Goal: Contribute content

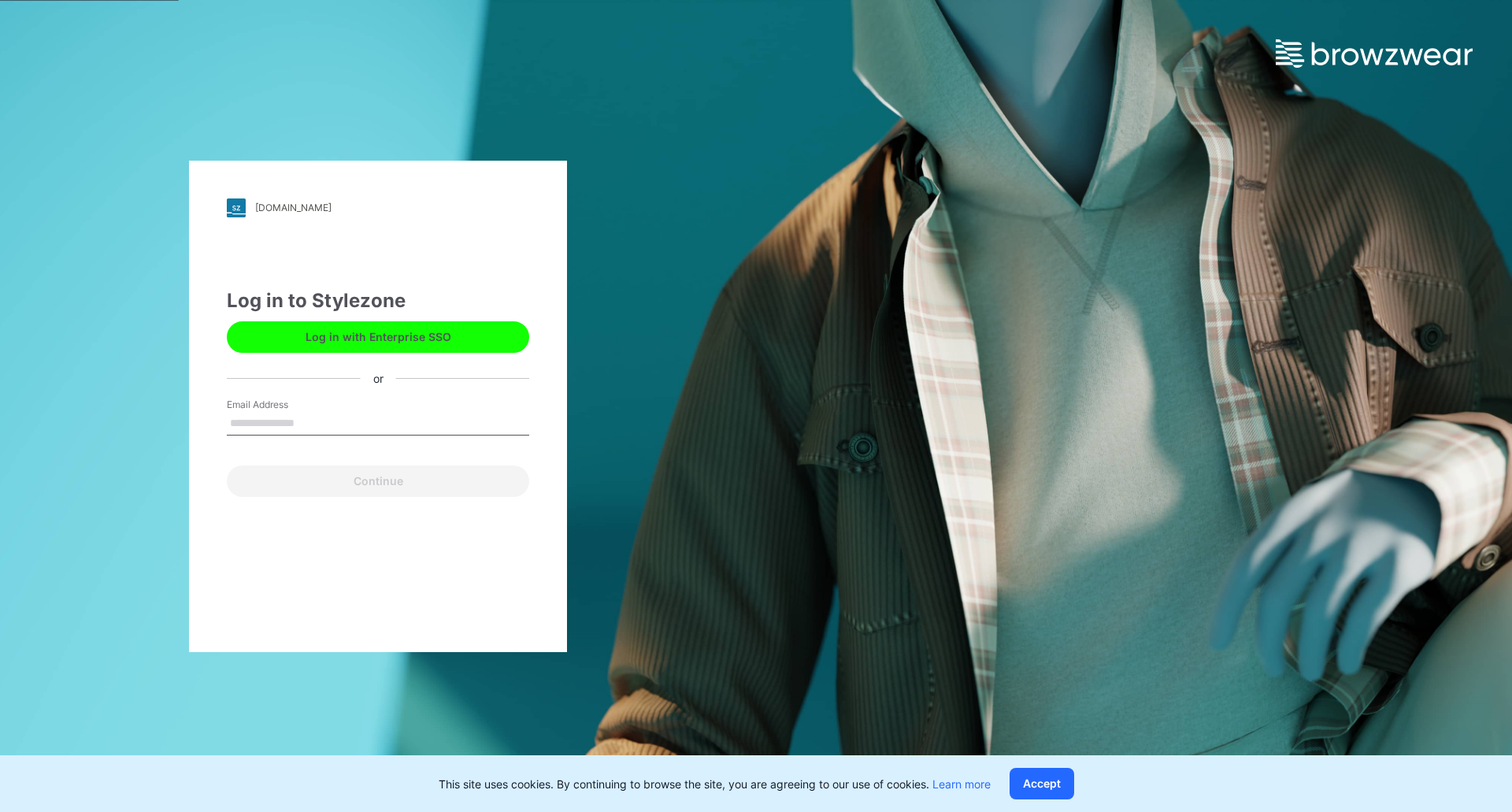
click at [315, 420] on input "Email Address" at bounding box center [378, 424] width 303 height 24
type input "**********"
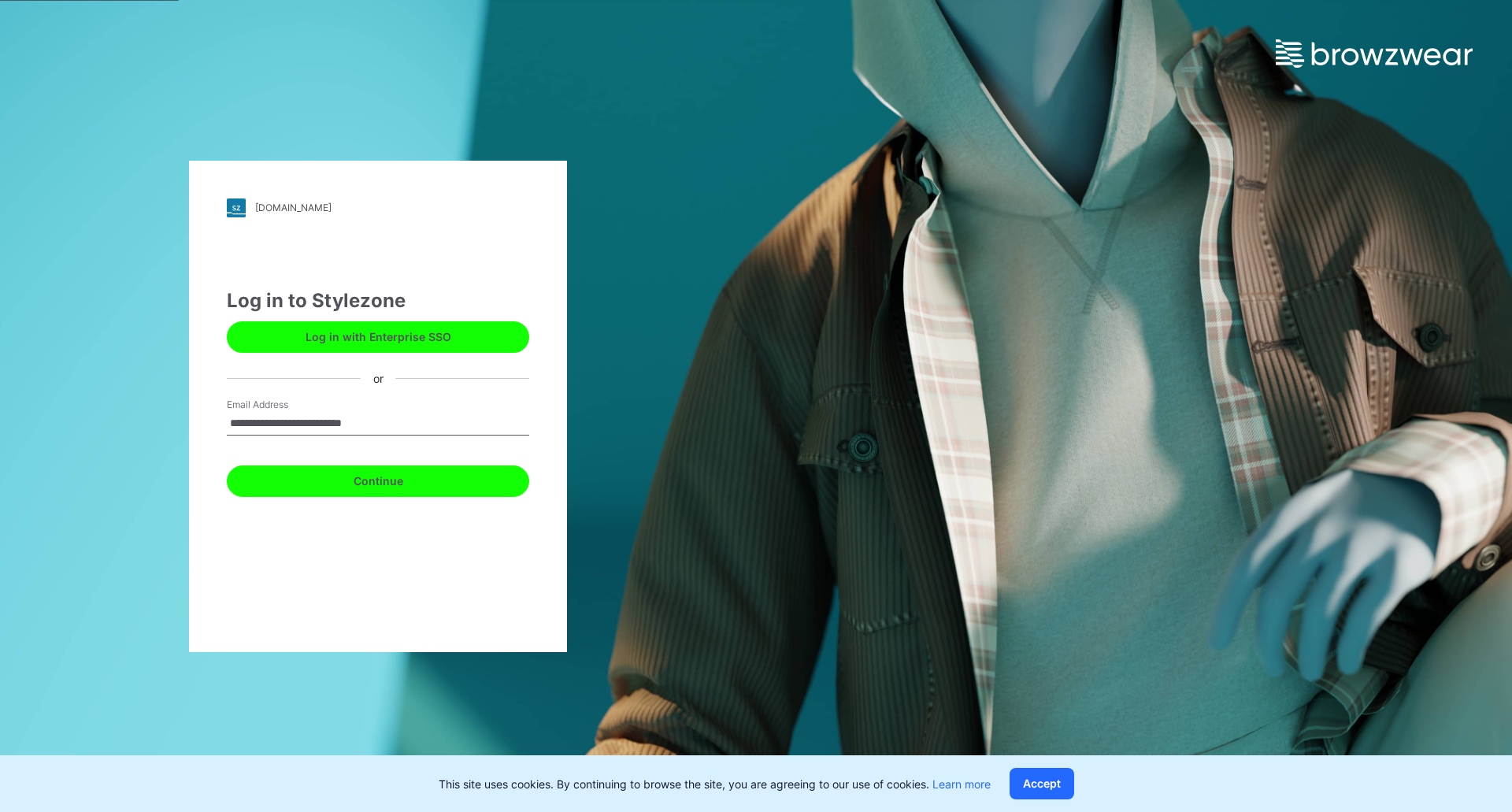
click at [343, 481] on button "Continue" at bounding box center [378, 481] width 303 height 32
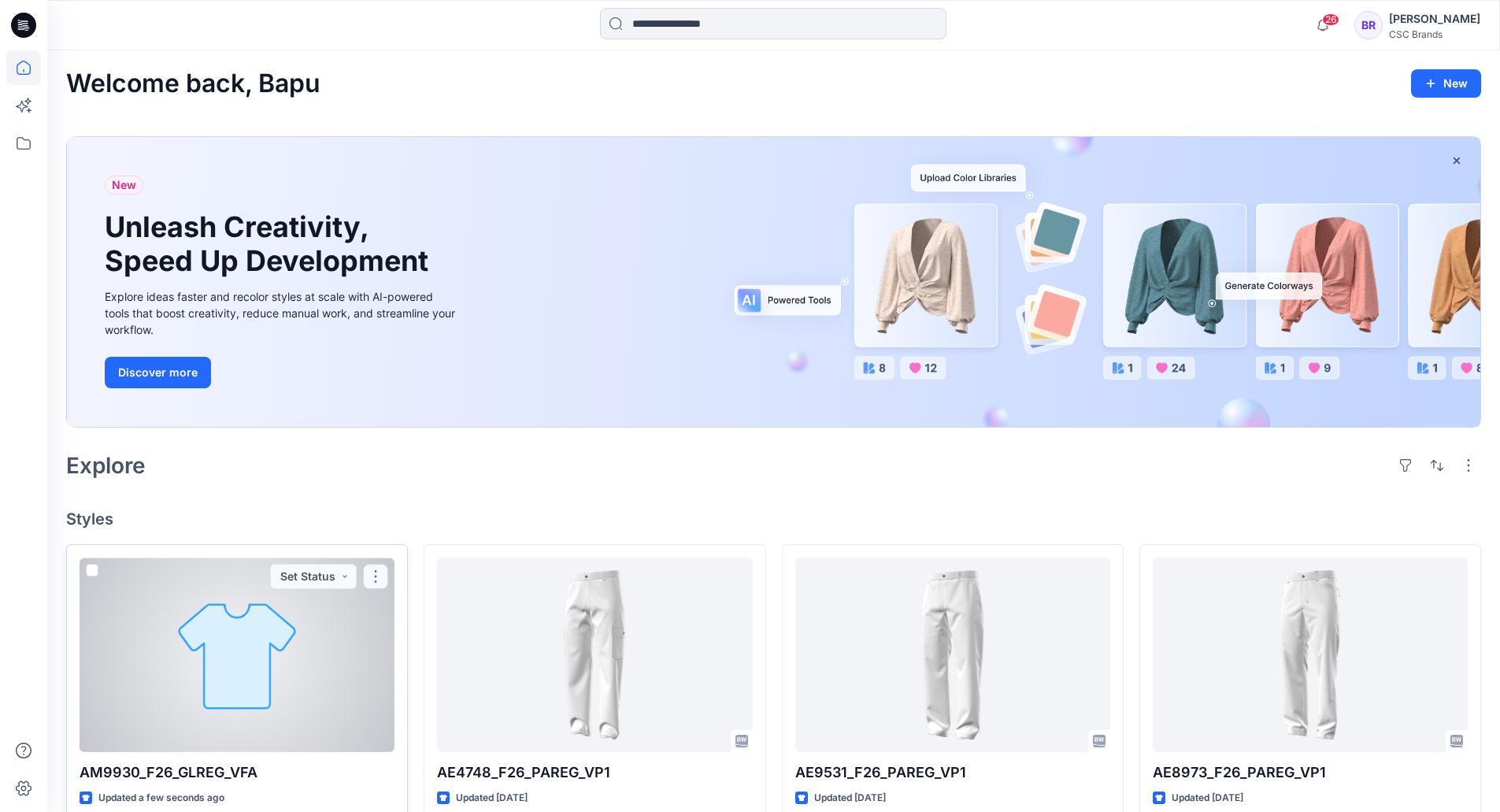
drag, startPoint x: 370, startPoint y: 572, endPoint x: 380, endPoint y: 583, distance: 14.9
click at [370, 572] on button "button" at bounding box center [375, 577] width 26 height 26
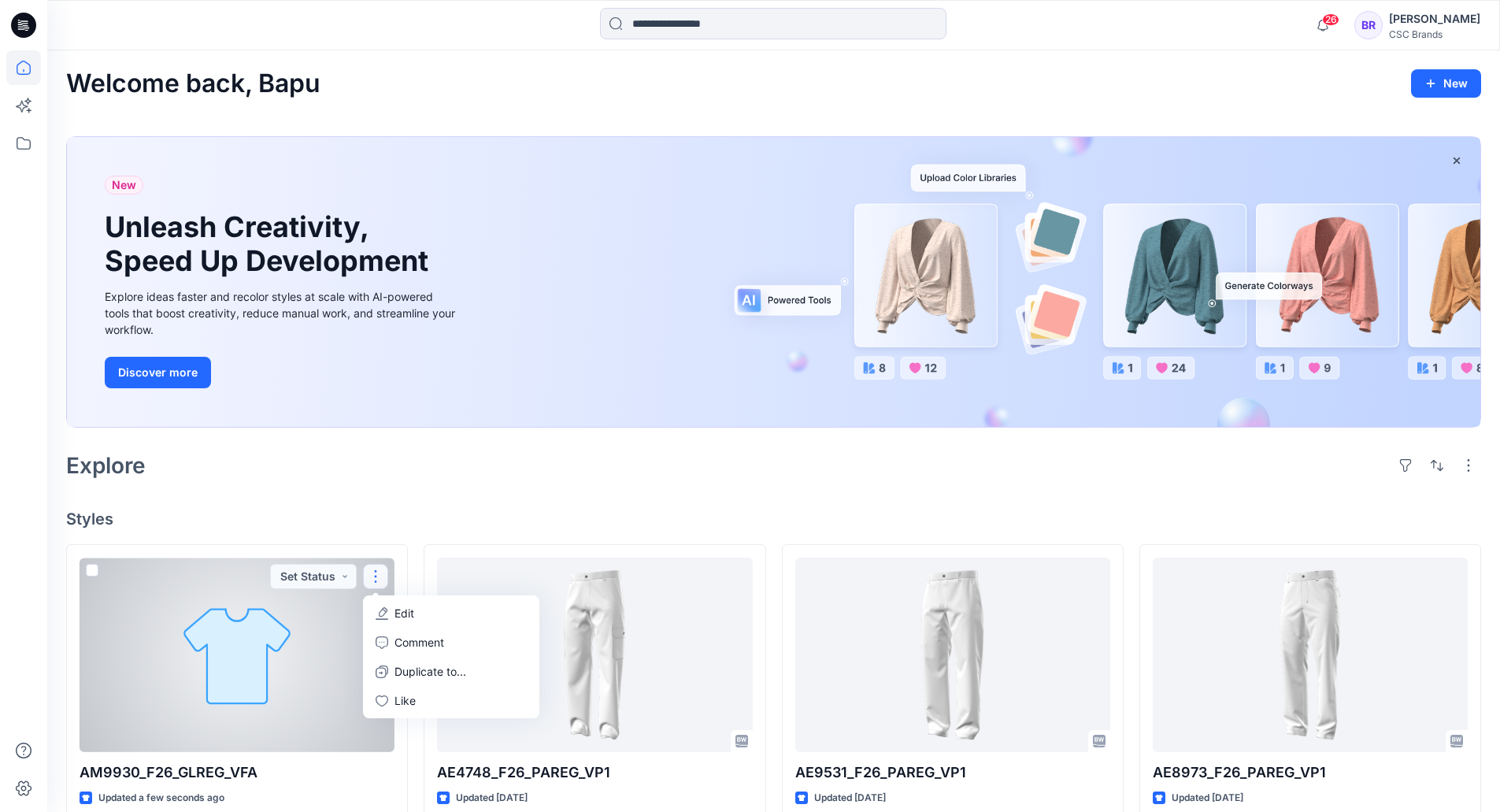
click at [416, 614] on button "Edit" at bounding box center [451, 613] width 170 height 29
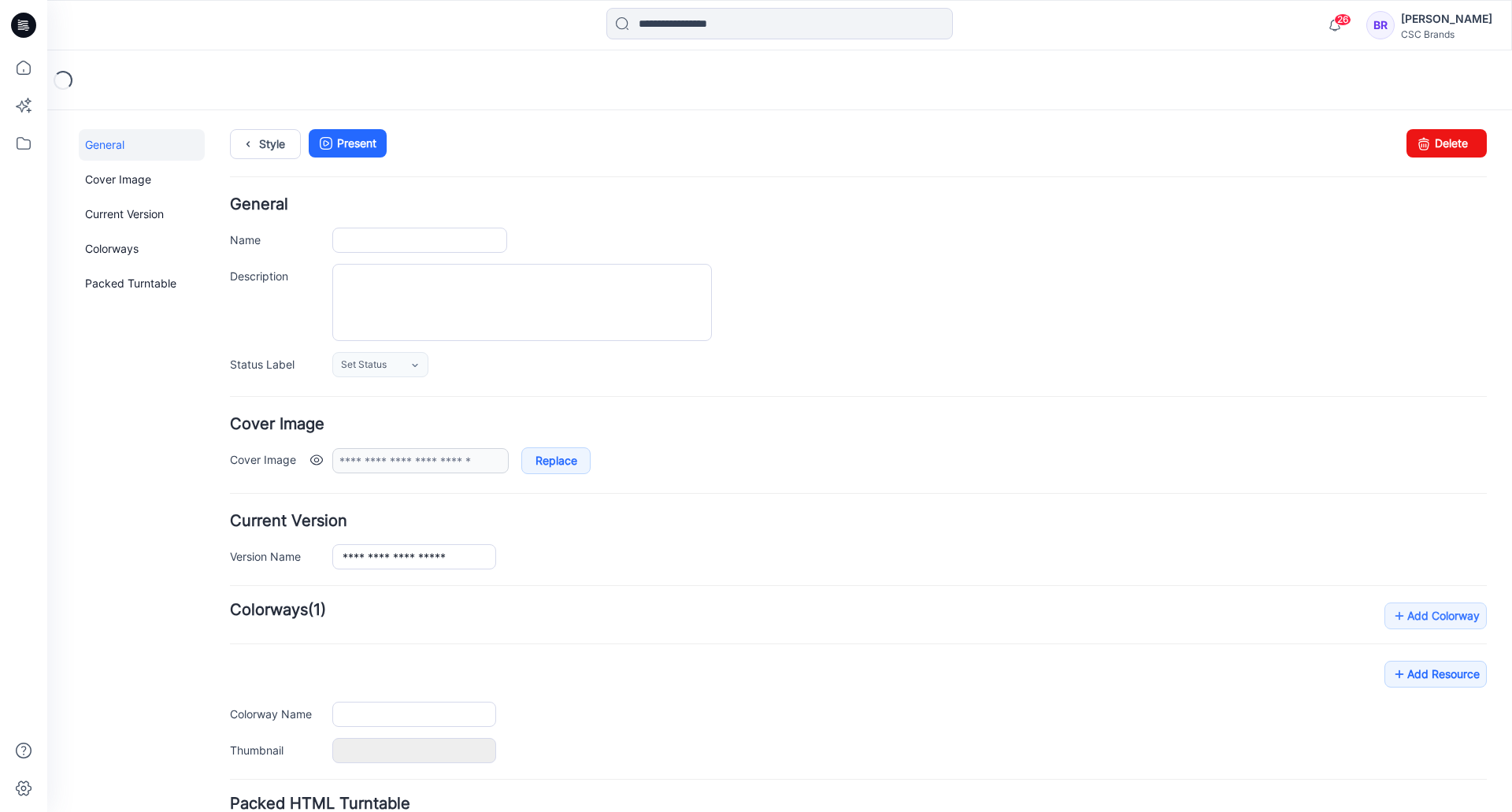
type input "**********"
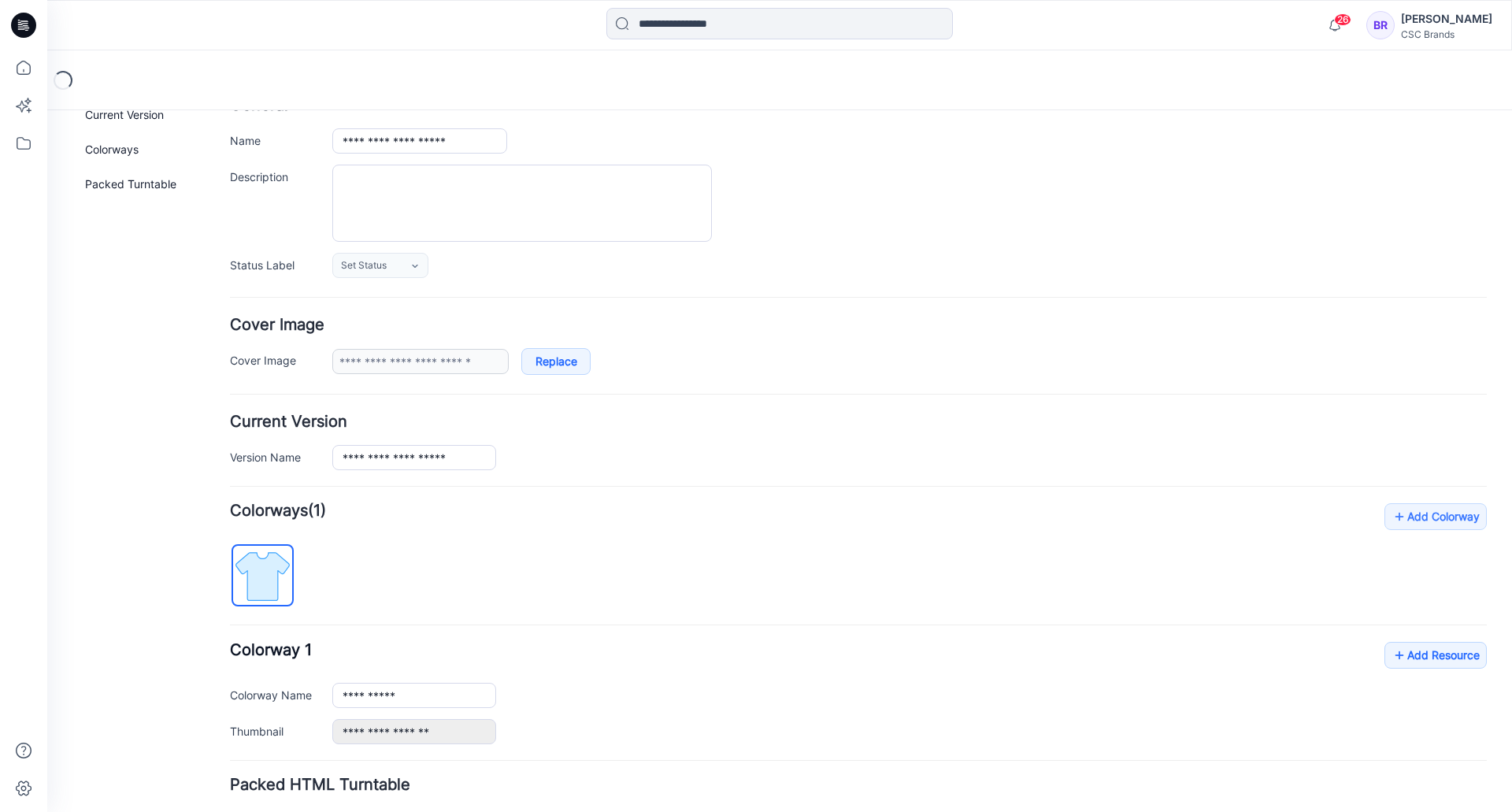
scroll to position [211, 0]
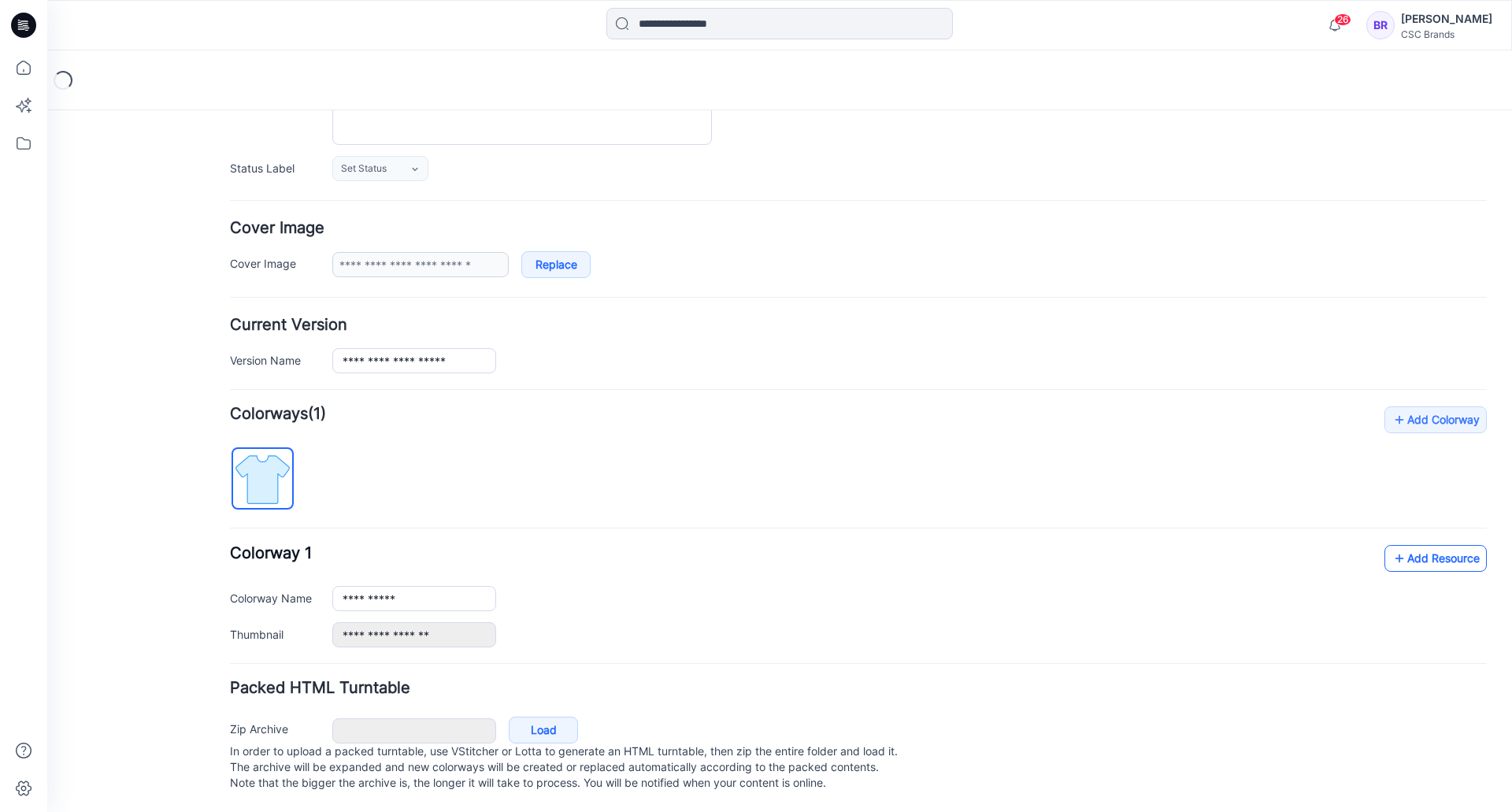
click at [1434, 549] on link "Add Resource" at bounding box center [1435, 558] width 102 height 26
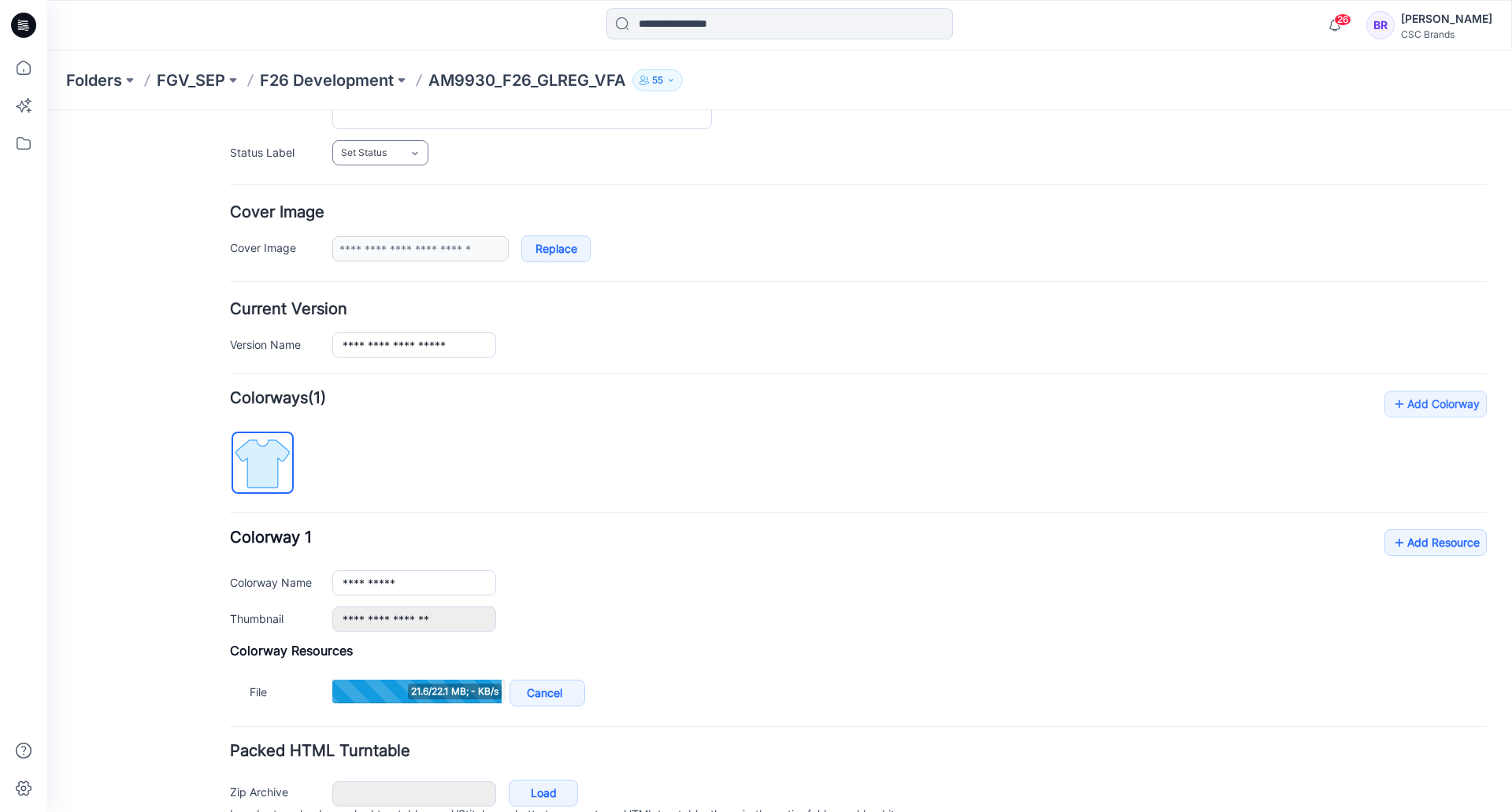
click at [375, 149] on span "Set Status" at bounding box center [364, 152] width 46 height 15
click at [378, 330] on link "F/A Virtual" at bounding box center [396, 324] width 119 height 33
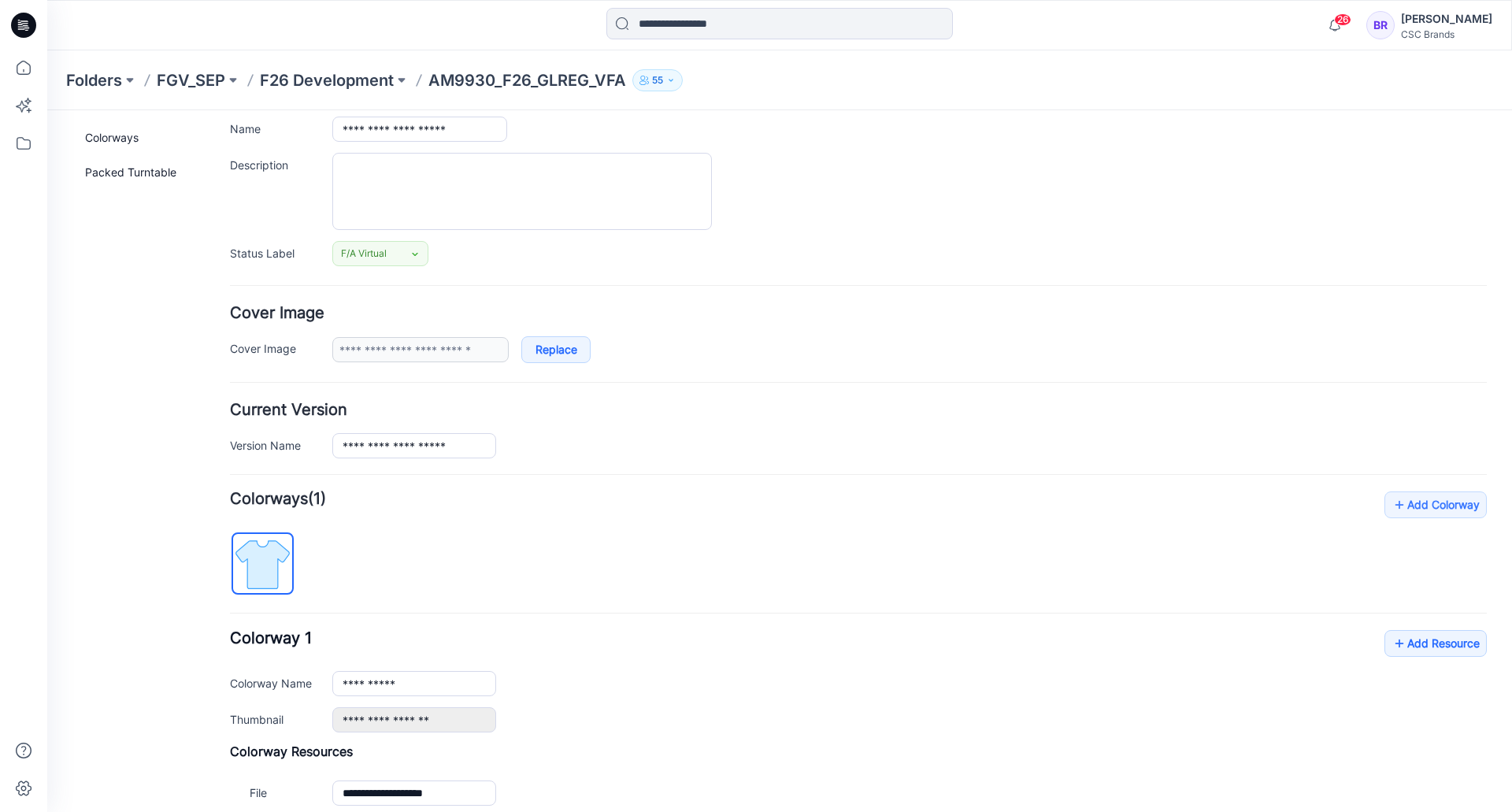
scroll to position [0, 0]
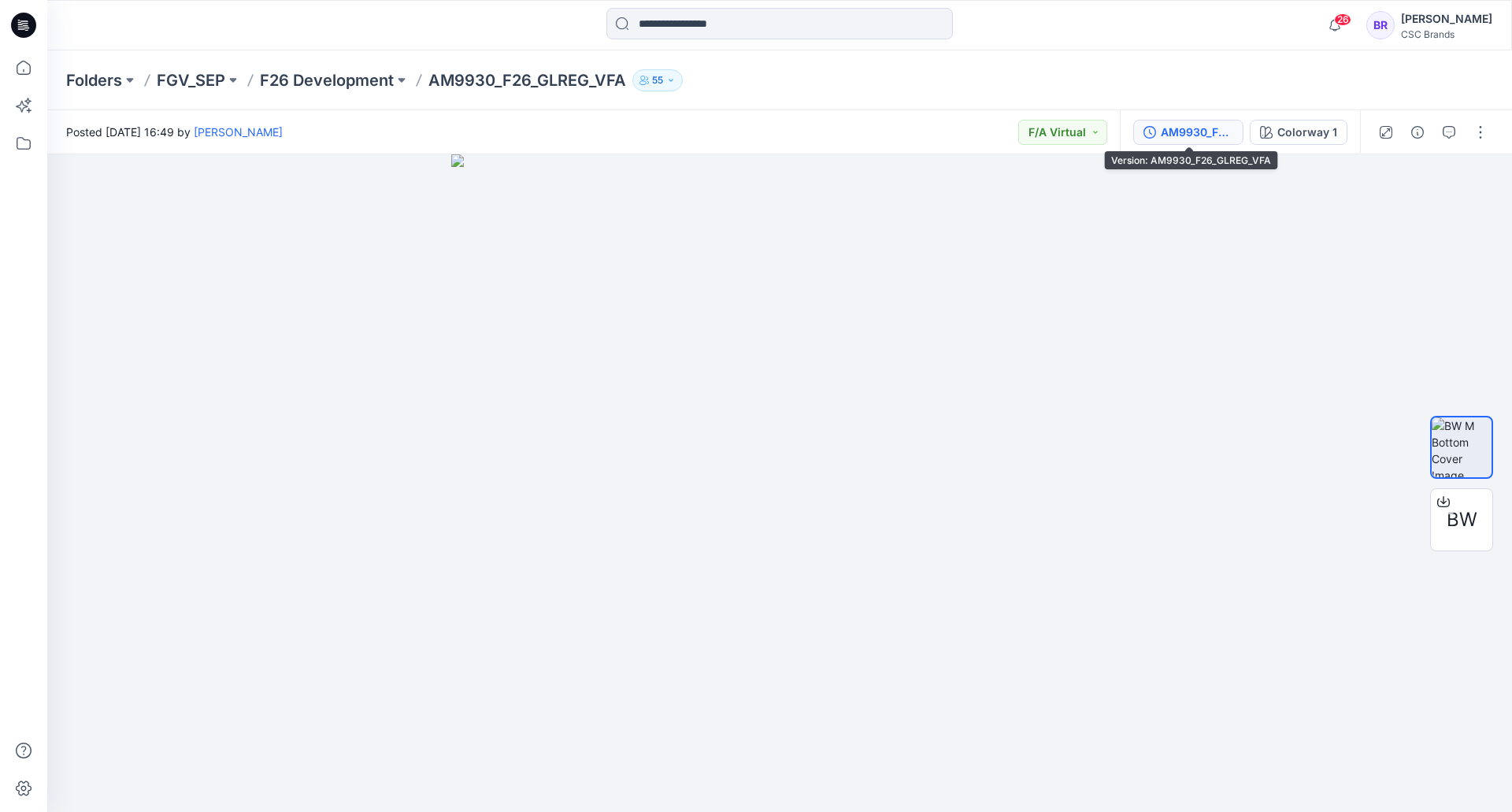
click at [1179, 125] on div "AM9930_F26_GLREG_VFA" at bounding box center [1198, 132] width 73 height 17
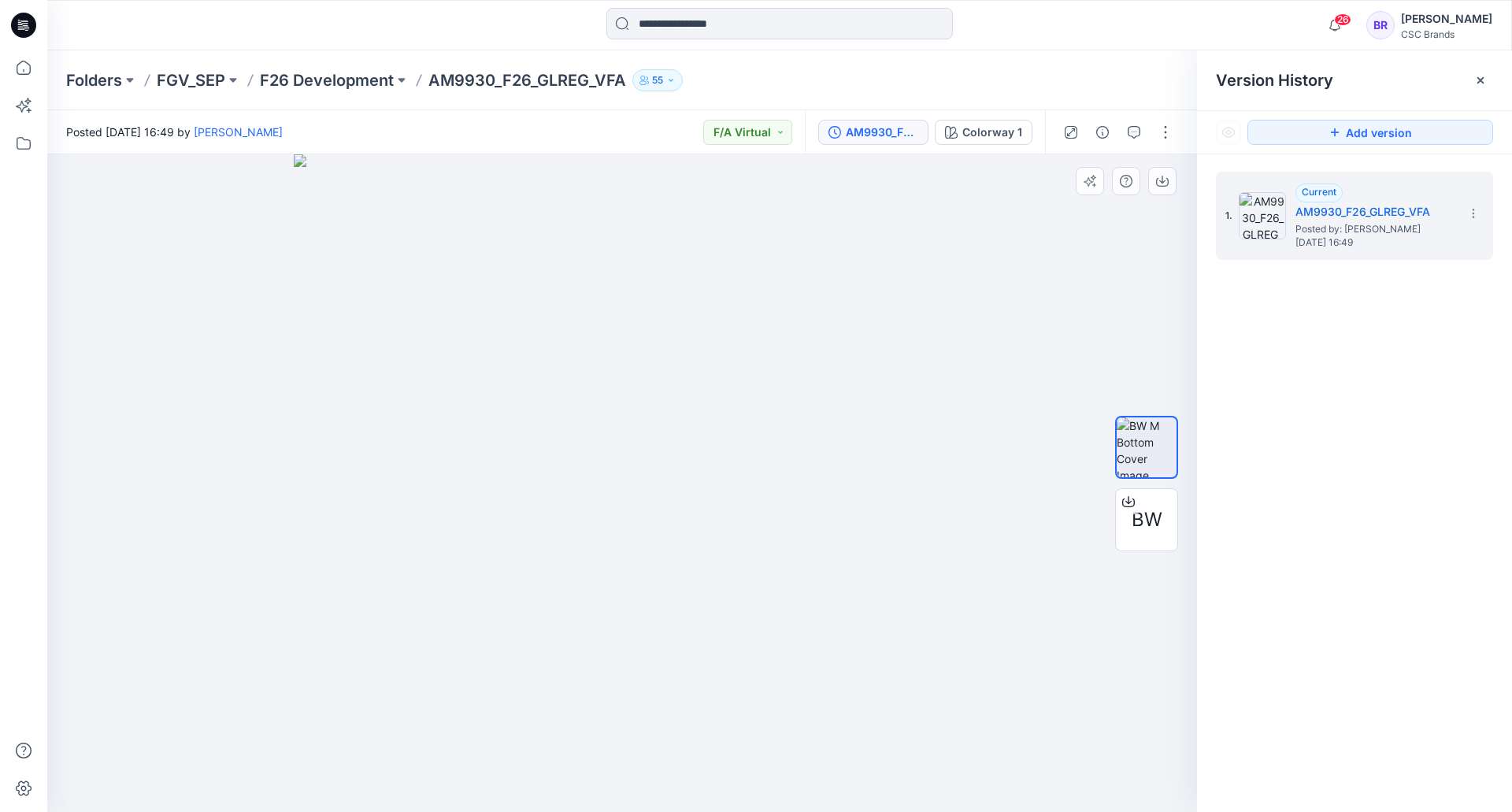
click at [1048, 268] on div at bounding box center [622, 483] width 1150 height 658
click at [18, 24] on icon at bounding box center [24, 26] width 26 height 26
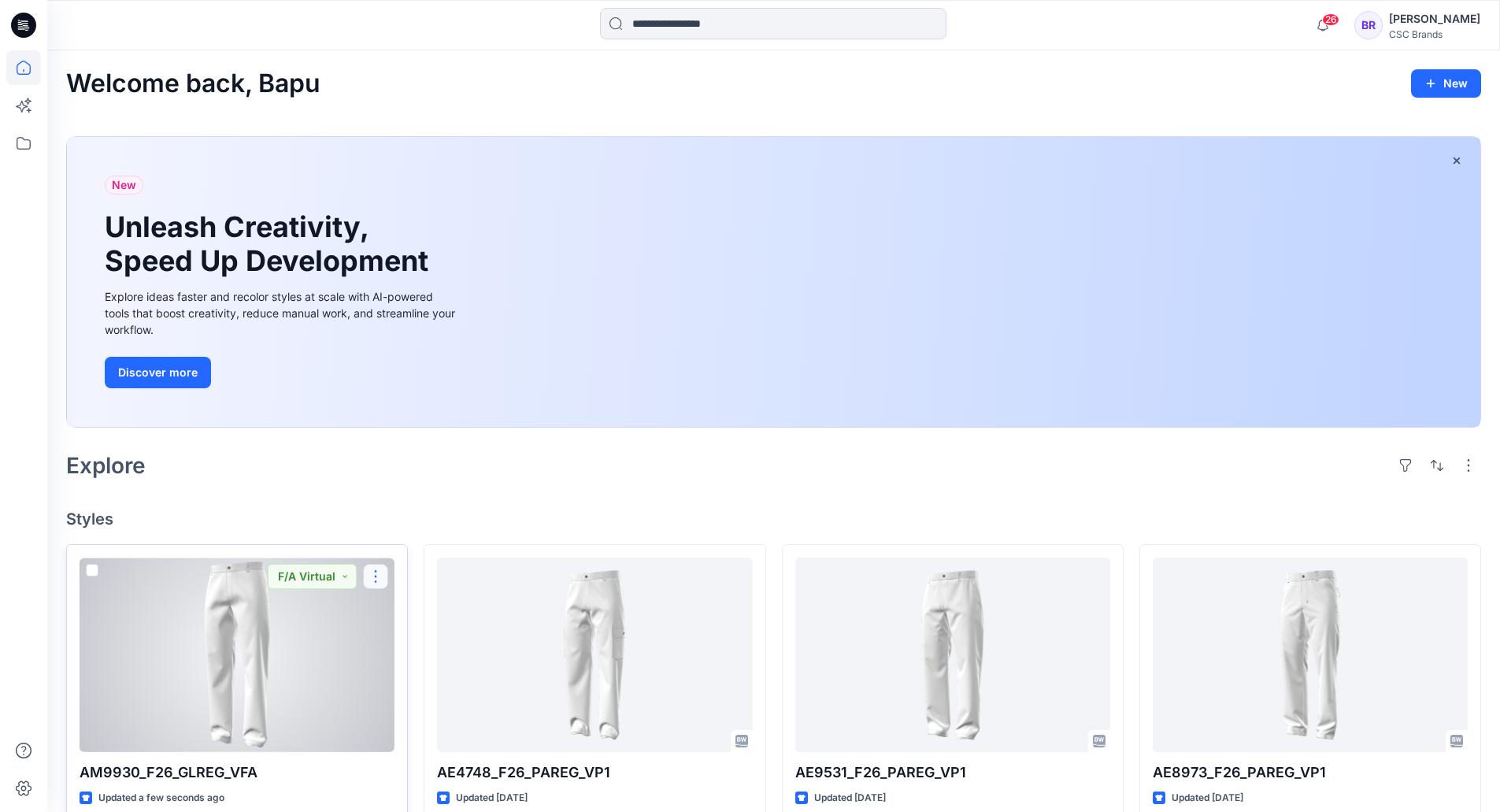
click at [365, 570] on button "button" at bounding box center [375, 577] width 26 height 26
click at [437, 615] on button "Edit" at bounding box center [451, 613] width 170 height 29
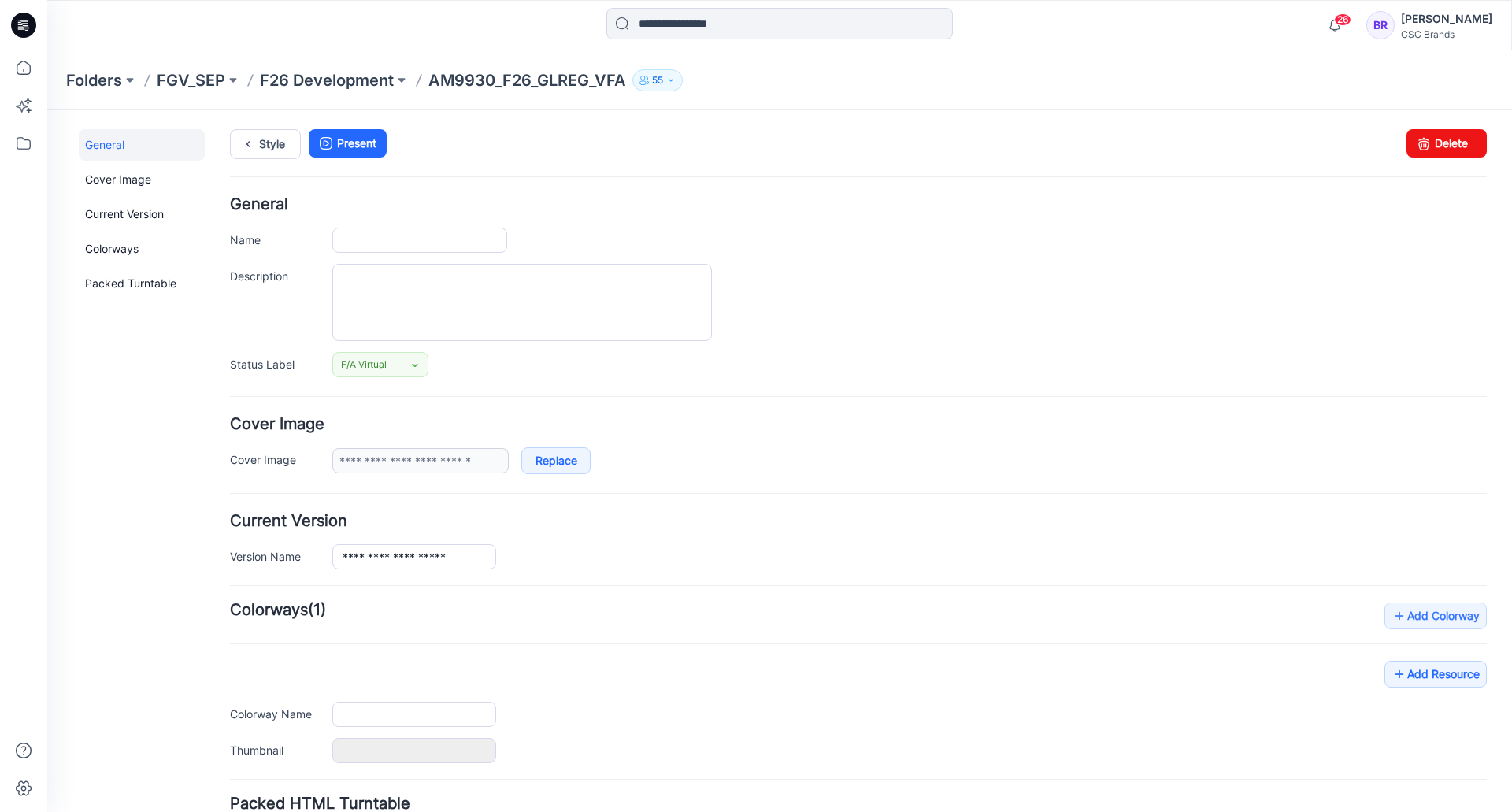
type input "**********"
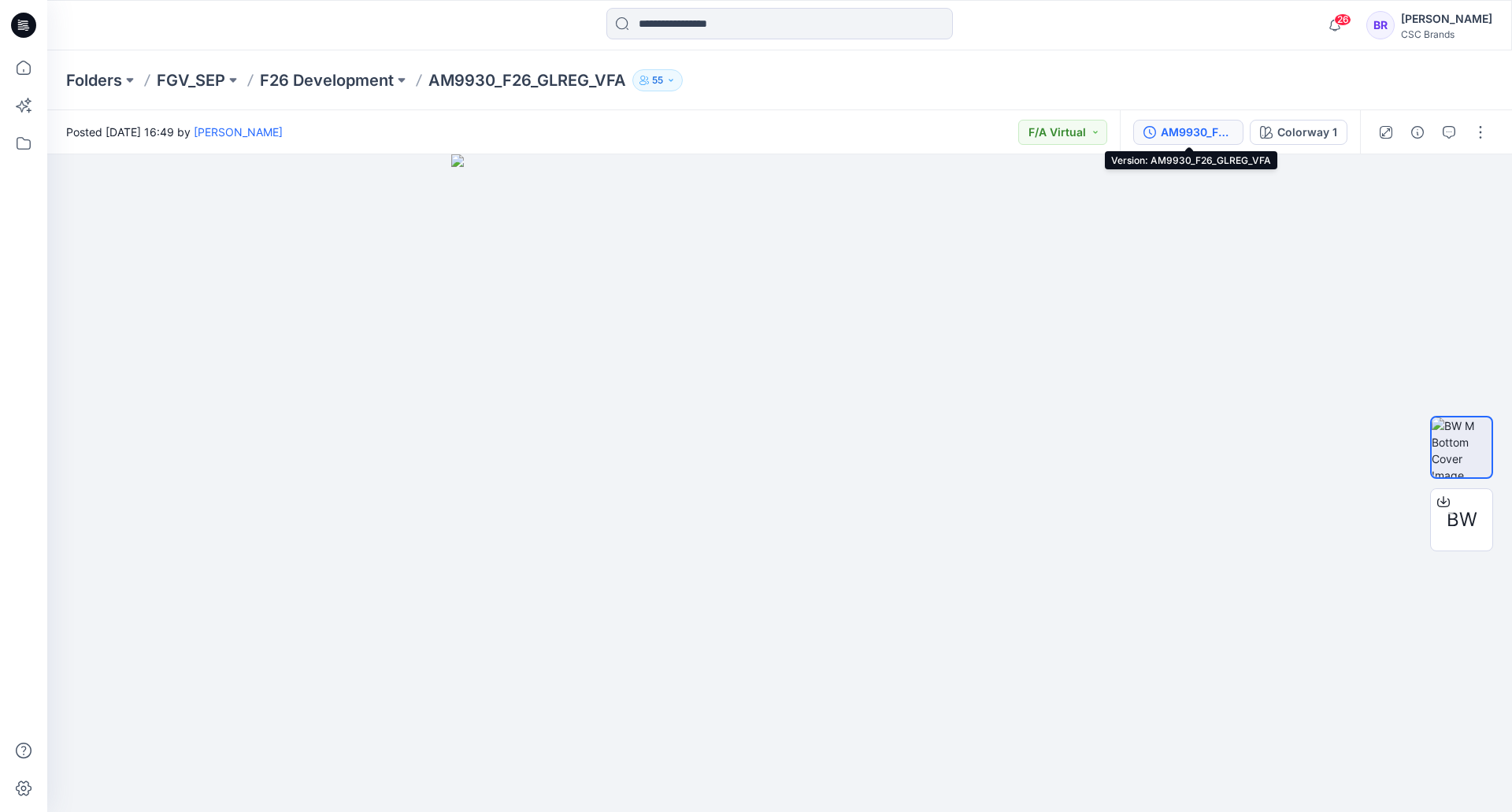
click at [1193, 125] on div "AM9930_F26_GLREG_VFA" at bounding box center [1198, 132] width 73 height 17
